Goal: Find contact information: Find contact information

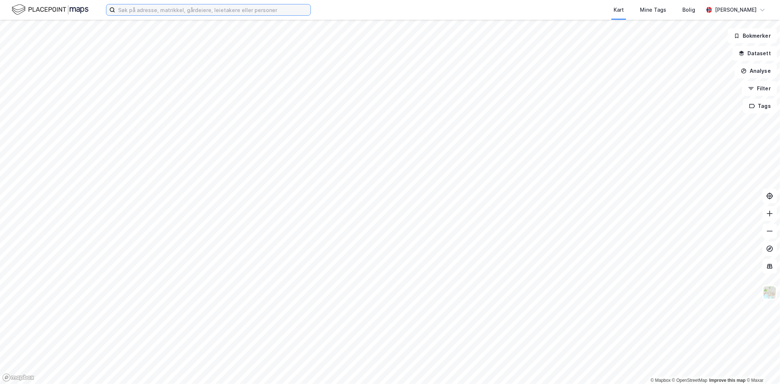
click at [148, 12] on input at bounding box center [212, 9] width 195 height 11
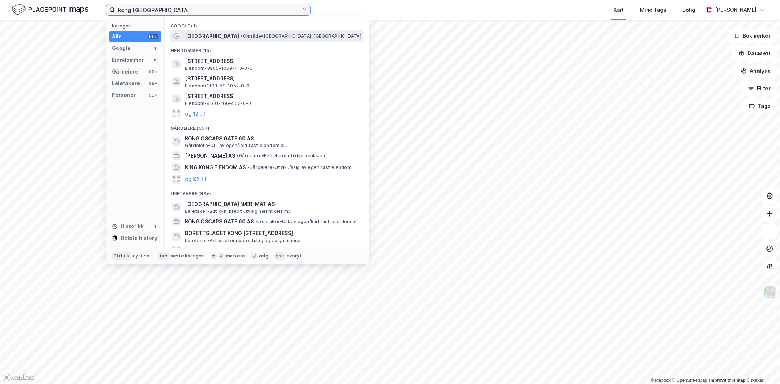
type input "kong [GEOGRAPHIC_DATA]"
click at [201, 35] on span "[GEOGRAPHIC_DATA]" at bounding box center [212, 36] width 54 height 9
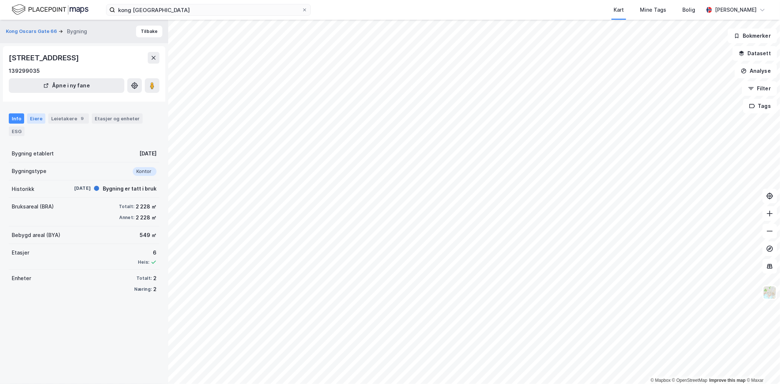
click at [32, 121] on div "Eiere" at bounding box center [36, 118] width 18 height 10
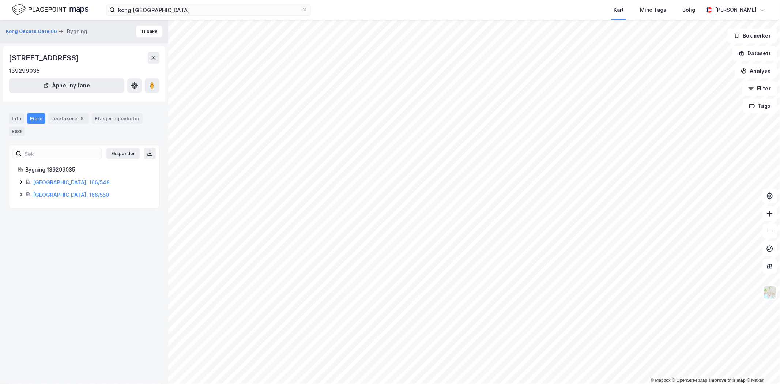
click at [20, 182] on icon at bounding box center [21, 182] width 6 height 6
click at [76, 206] on link "Måkestad Bolig AS" at bounding box center [91, 207] width 48 height 6
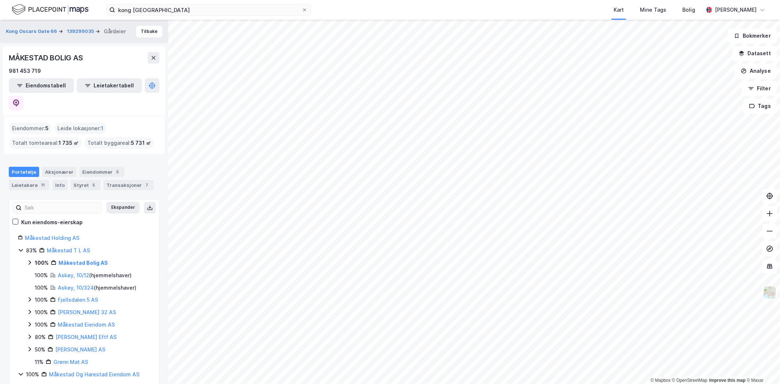
click at [28, 259] on icon at bounding box center [30, 262] width 6 height 6
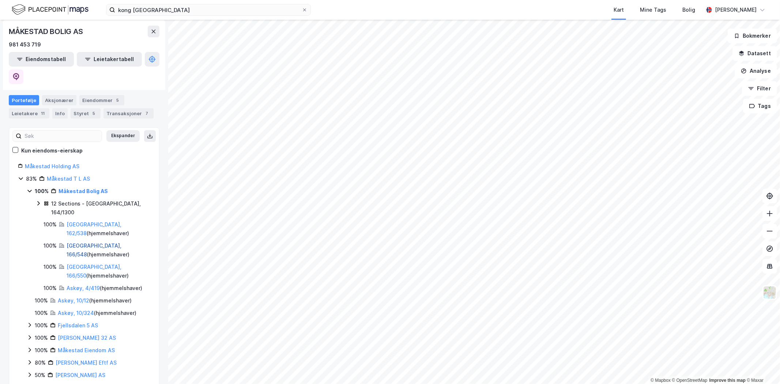
scroll to position [81, 0]
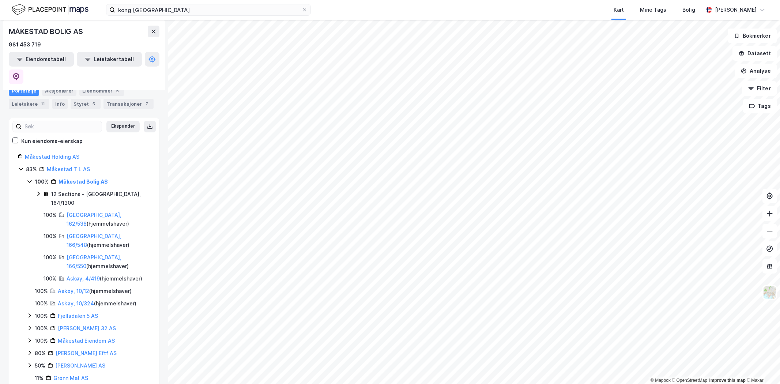
click at [38, 191] on icon at bounding box center [38, 194] width 6 height 6
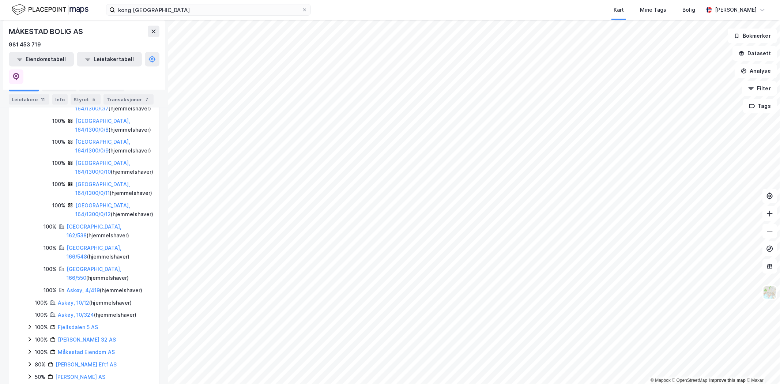
scroll to position [325, 0]
click at [86, 265] on link "[GEOGRAPHIC_DATA], 166/550" at bounding box center [94, 272] width 55 height 15
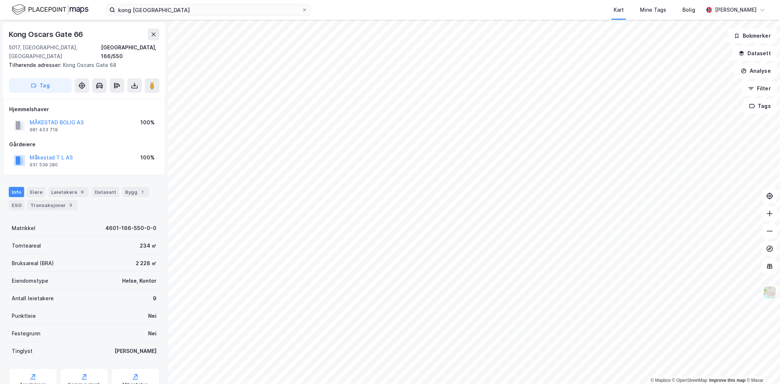
click at [61, 126] on div "Hjemmelshaver MÅKESTAD [GEOGRAPHIC_DATA] AS 981 453 719 100% Gårdeiere Måkestad…" at bounding box center [84, 137] width 150 height 64
drag, startPoint x: 53, startPoint y: 120, endPoint x: 27, endPoint y: 120, distance: 25.9
click at [27, 120] on div "MÅKESTAD BOLIG AS 981 453 719" at bounding box center [49, 125] width 70 height 15
click at [52, 128] on div "Hjemmelshaver MÅKESTAD [GEOGRAPHIC_DATA] AS 981 453 719 100% Gårdeiere Måkestad…" at bounding box center [84, 137] width 150 height 64
drag, startPoint x: 59, startPoint y: 122, endPoint x: 28, endPoint y: 122, distance: 30.7
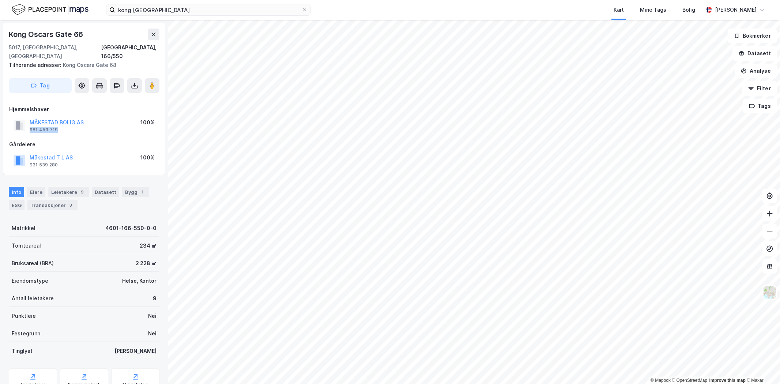
click at [28, 122] on div "MÅKESTAD BOLIG AS 981 453 719" at bounding box center [49, 125] width 70 height 15
copy div "981 453 719"
